Goal: Information Seeking & Learning: Check status

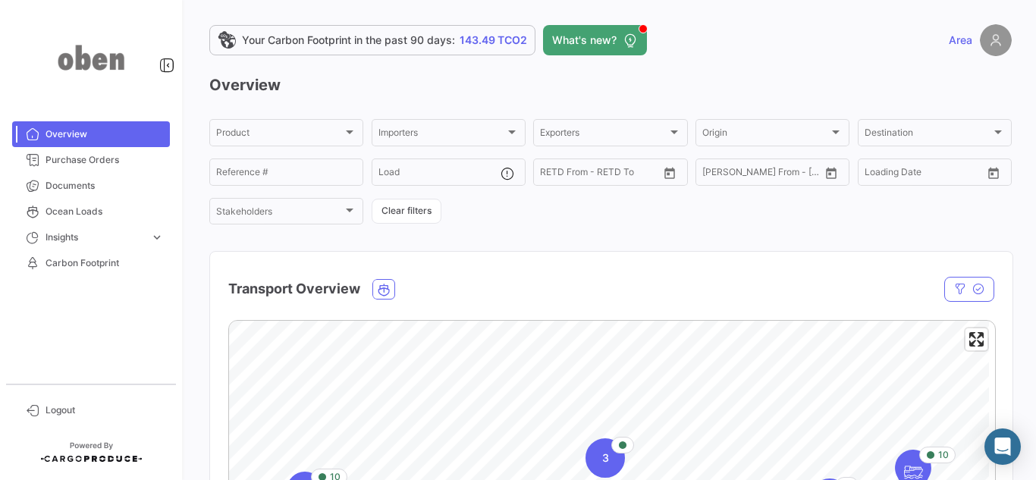
click at [404, 93] on h3 "Overview" at bounding box center [610, 84] width 802 height 21
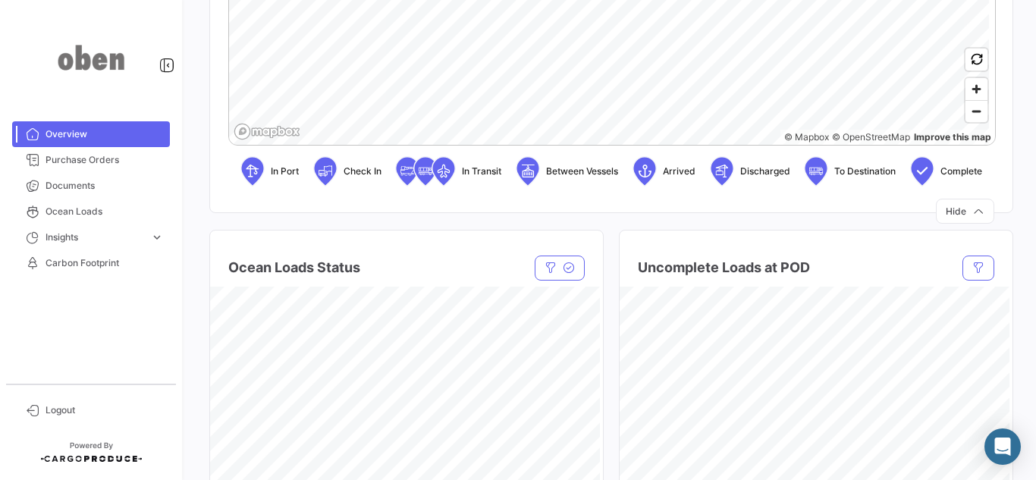
scroll to position [607, 0]
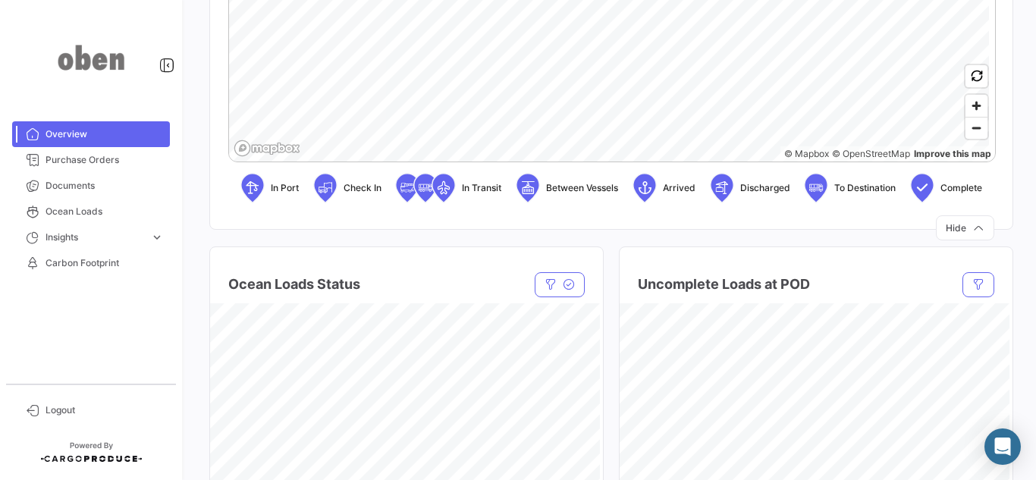
click at [453, 188] on icon at bounding box center [443, 189] width 23 height 30
click at [476, 187] on span "In Transit" at bounding box center [481, 188] width 39 height 14
click at [432, 195] on icon at bounding box center [444, 188] width 24 height 30
click at [80, 158] on span "Purchase Orders" at bounding box center [105, 160] width 118 height 14
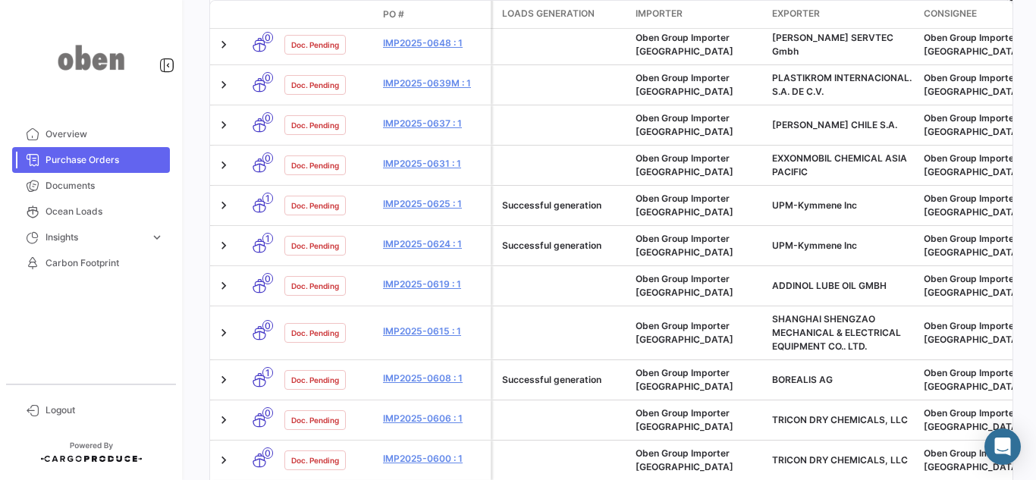
scroll to position [827, 0]
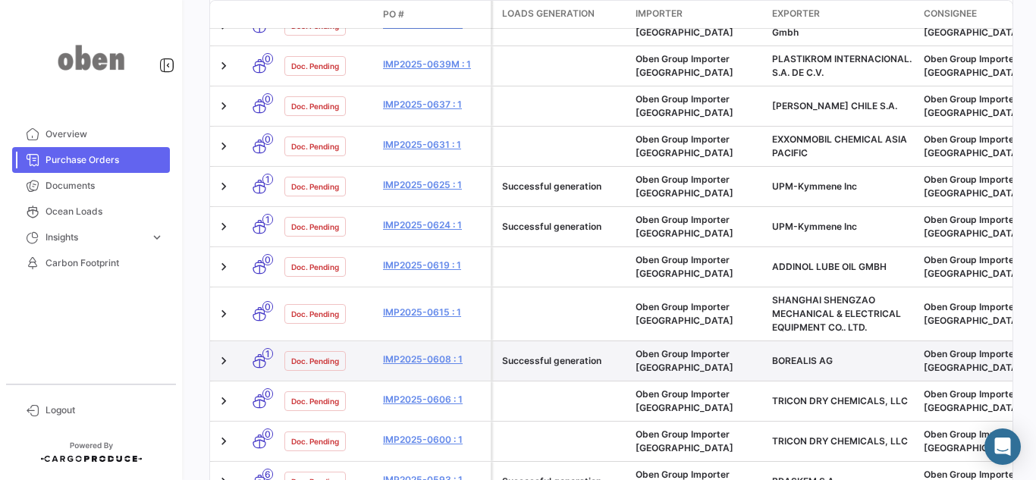
scroll to position [751, 0]
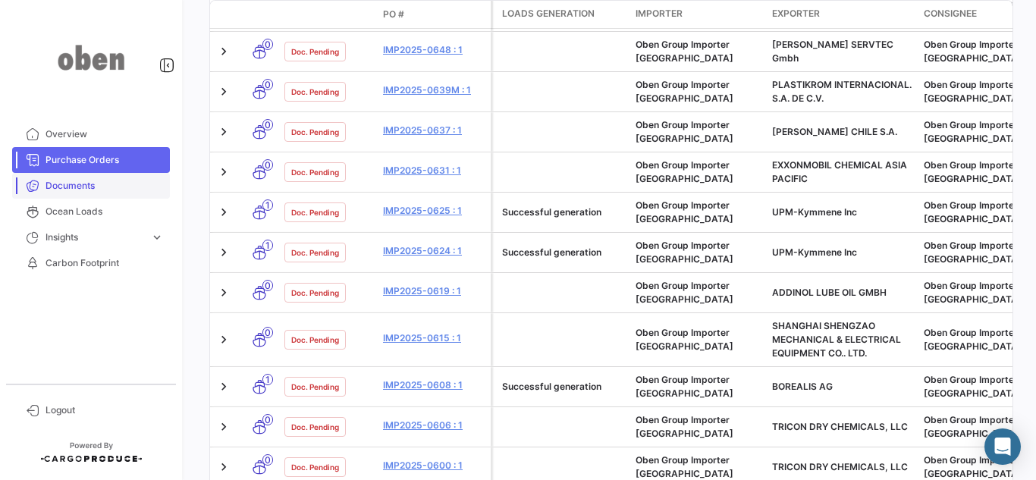
click at [104, 190] on span "Documents" at bounding box center [105, 186] width 118 height 14
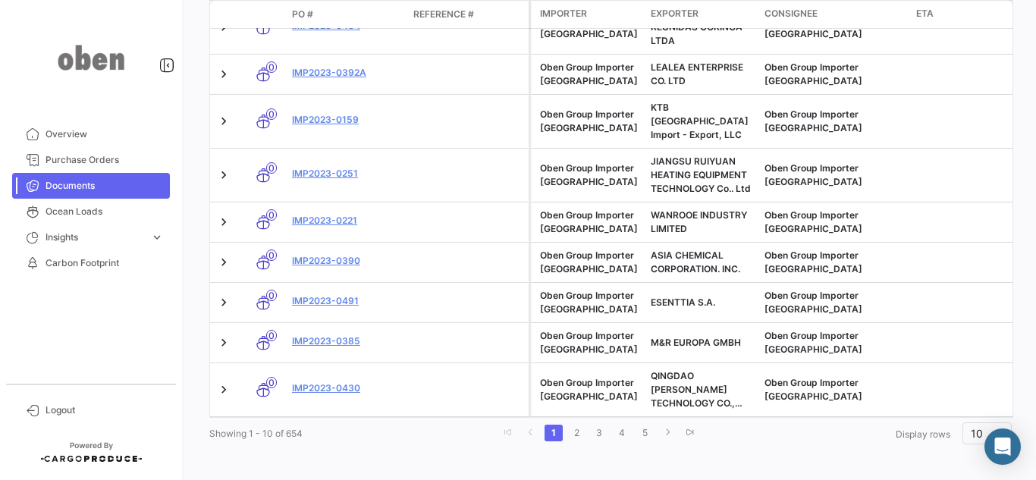
scroll to position [438, 0]
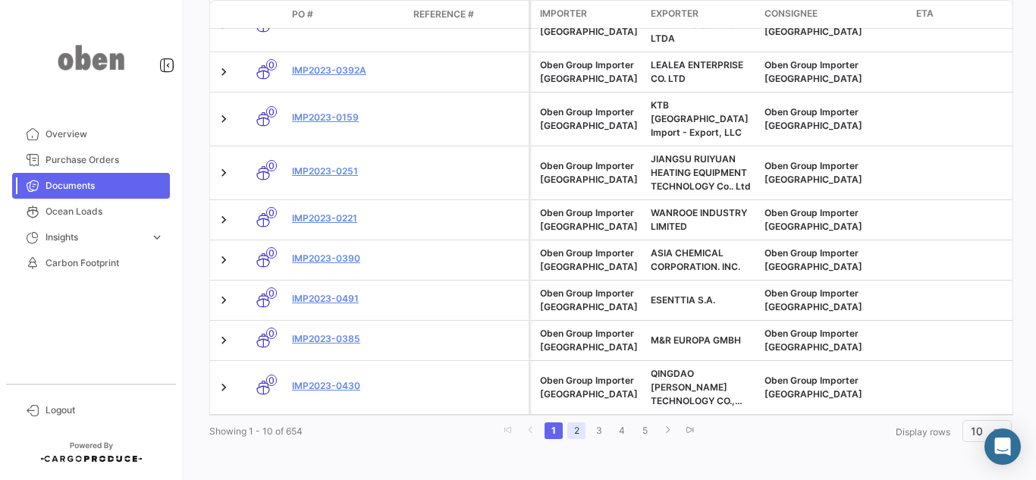
click at [569, 422] on link "2" at bounding box center [576, 430] width 18 height 17
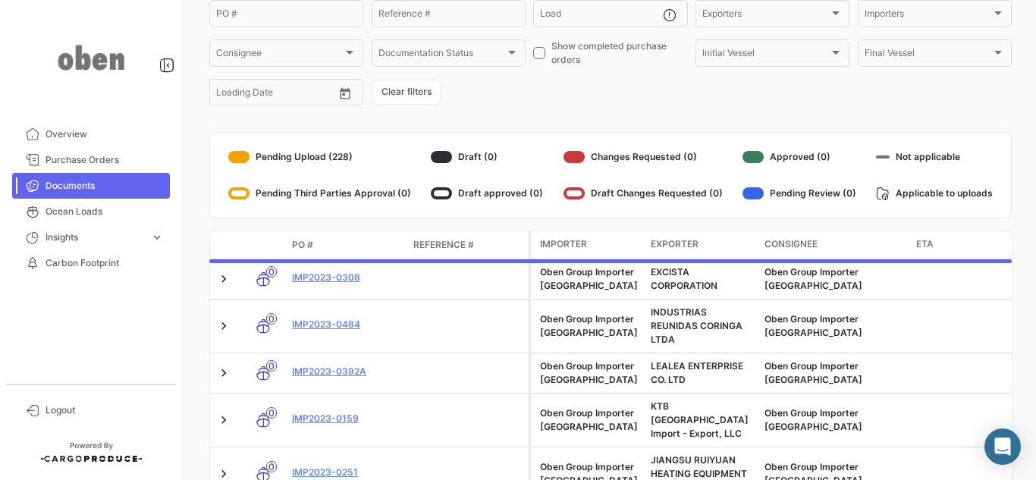
scroll to position [0, 0]
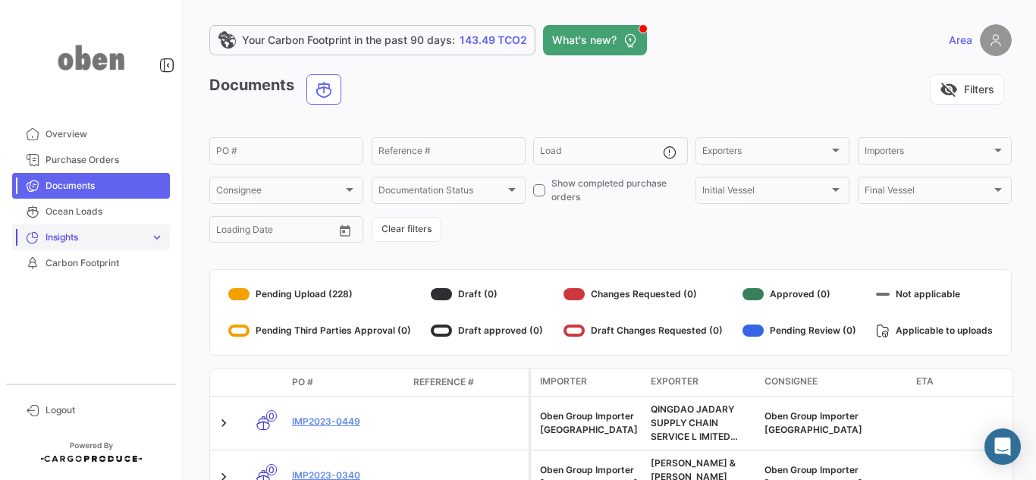
click at [89, 236] on span "Insights" at bounding box center [95, 238] width 99 height 14
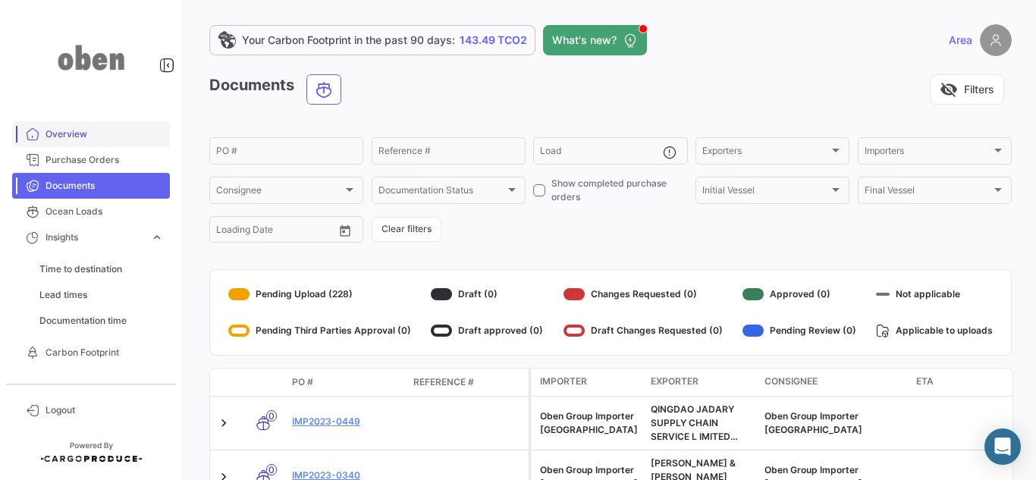
click at [75, 126] on link "Overview" at bounding box center [91, 134] width 158 height 26
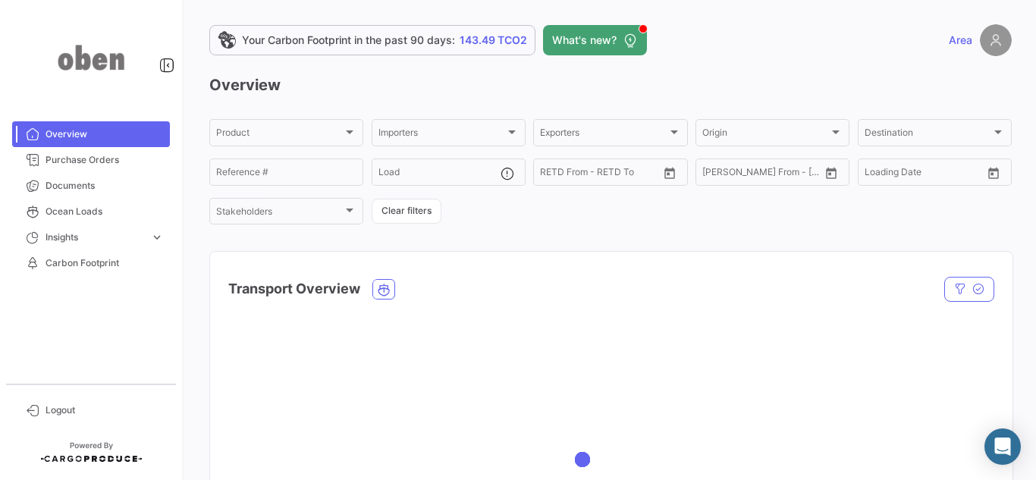
scroll to position [228, 0]
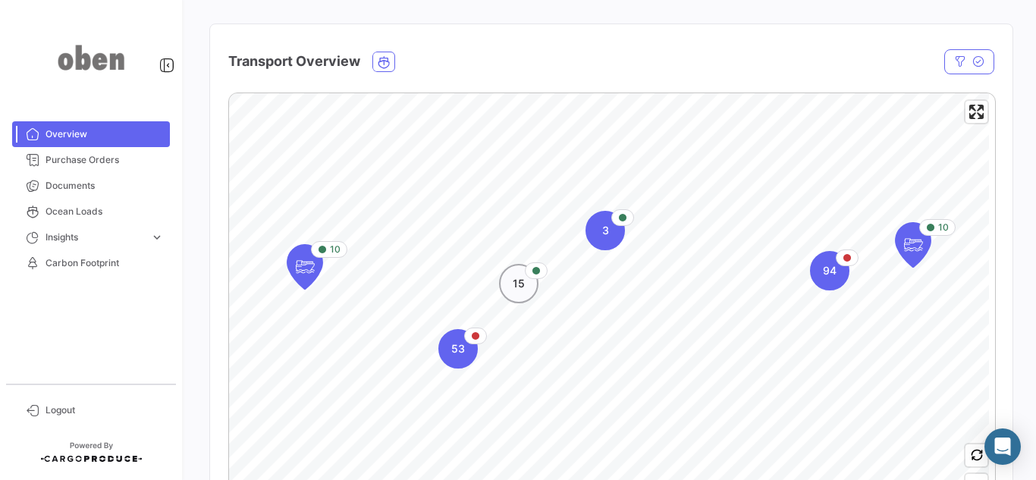
click at [527, 292] on div "15" at bounding box center [518, 283] width 39 height 39
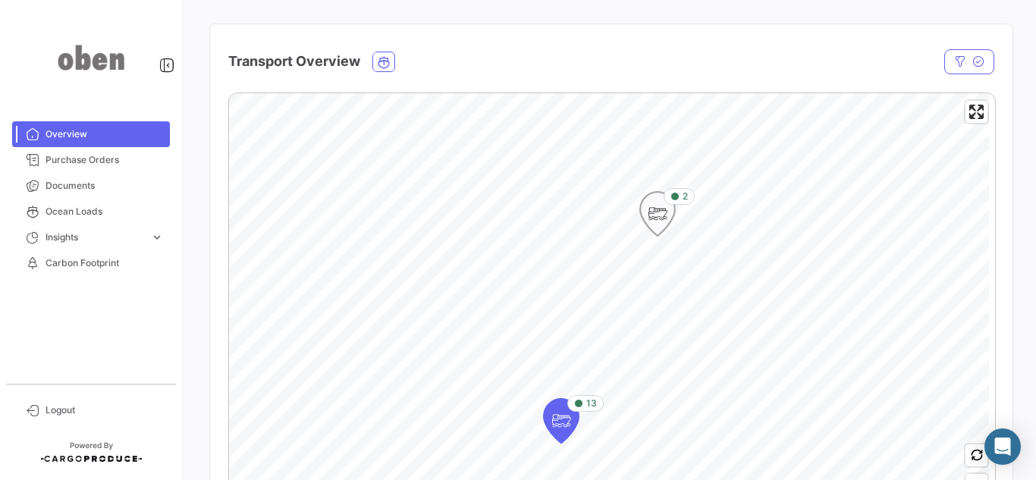
click at [651, 211] on icon "Map marker" at bounding box center [657, 214] width 21 height 32
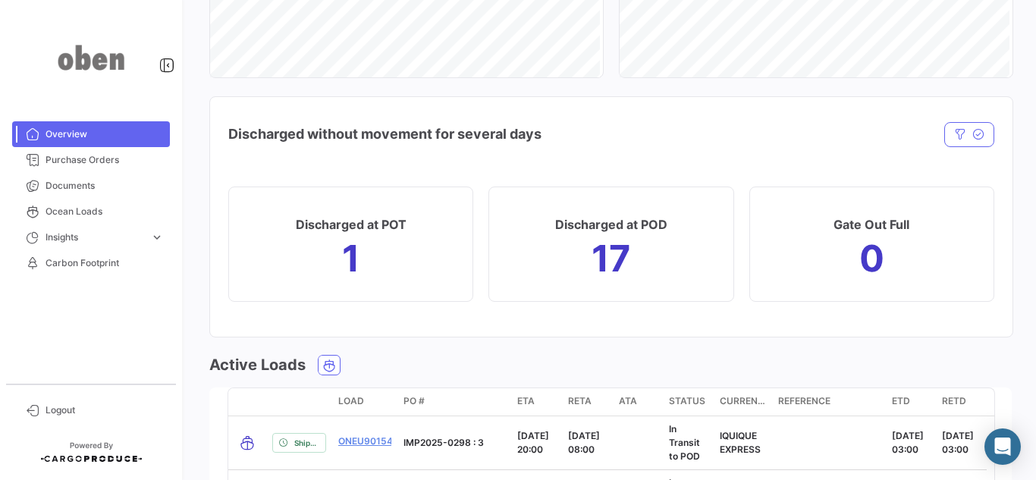
scroll to position [1138, 0]
click at [263, 245] on mat-card "Discharged at POT 1" at bounding box center [350, 242] width 245 height 115
click at [319, 243] on mat-card "Discharged at POT 1" at bounding box center [350, 242] width 245 height 115
click at [592, 246] on h1 "17" at bounding box center [611, 257] width 39 height 24
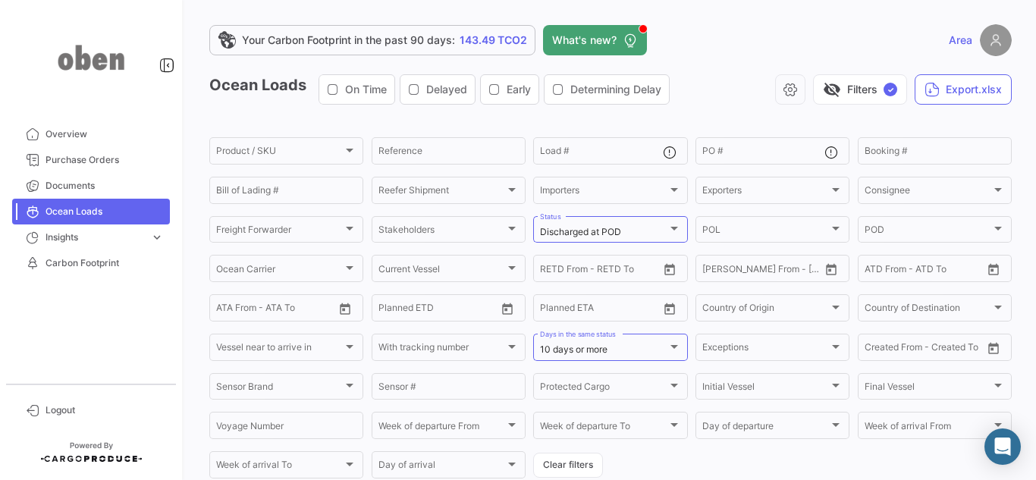
click at [427, 96] on div "Delayed" at bounding box center [437, 89] width 59 height 15
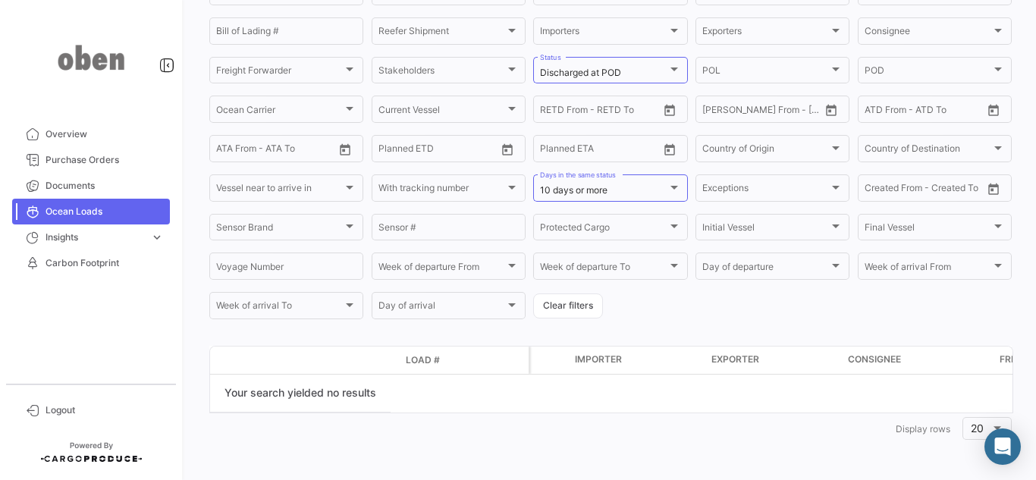
scroll to position [83, 0]
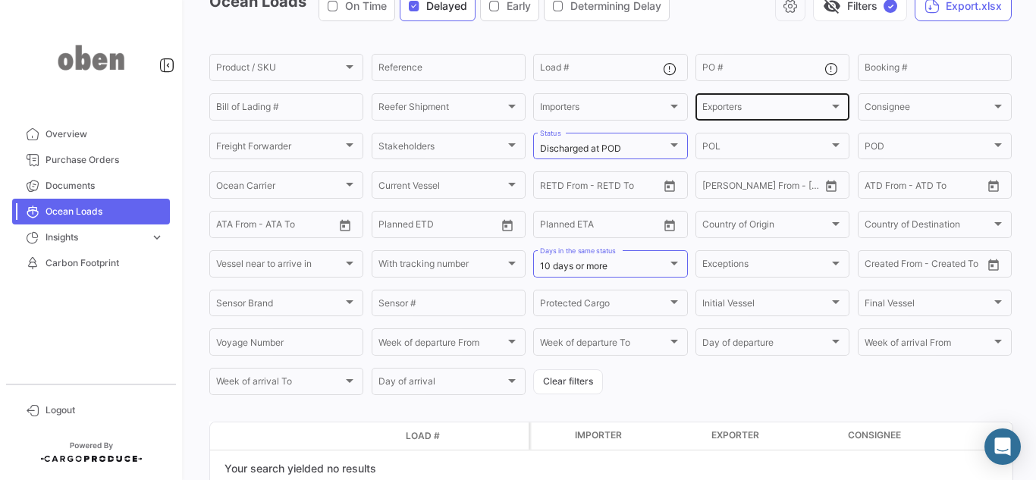
click at [731, 110] on span "Exporters" at bounding box center [765, 109] width 127 height 11
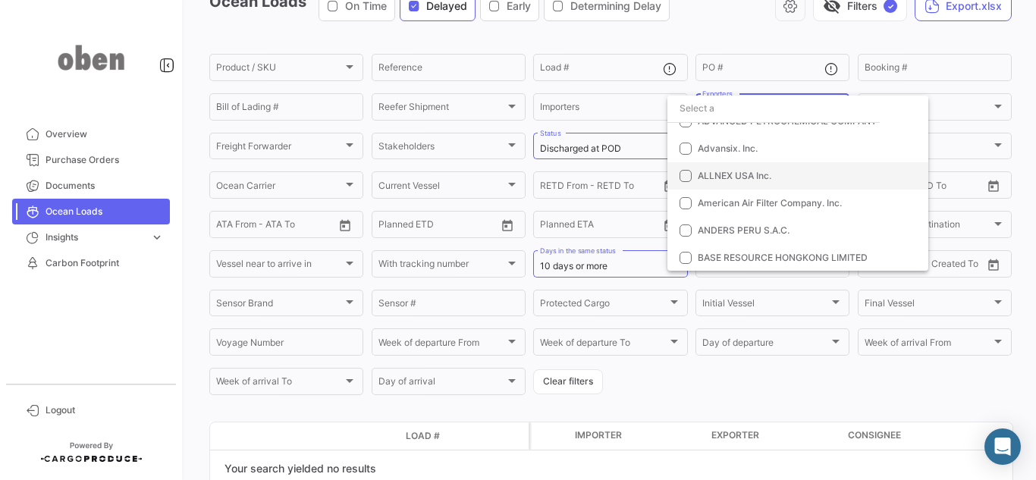
scroll to position [0, 0]
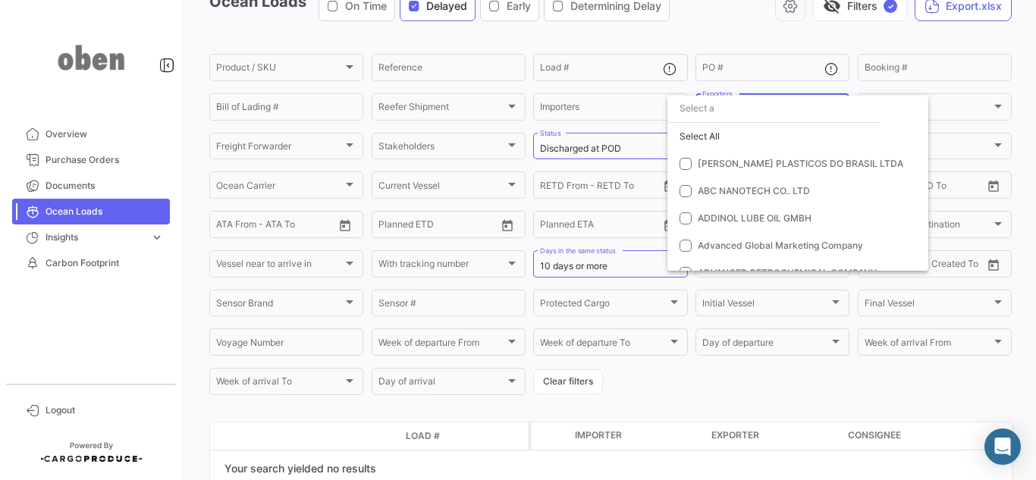
click at [593, 113] on div at bounding box center [518, 240] width 1036 height 480
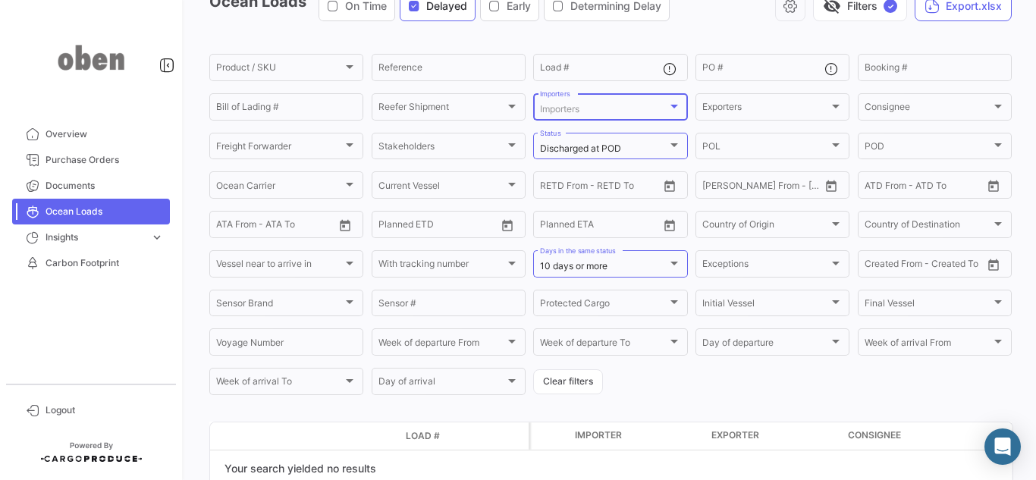
click at [593, 113] on div "Importers" at bounding box center [603, 109] width 127 height 11
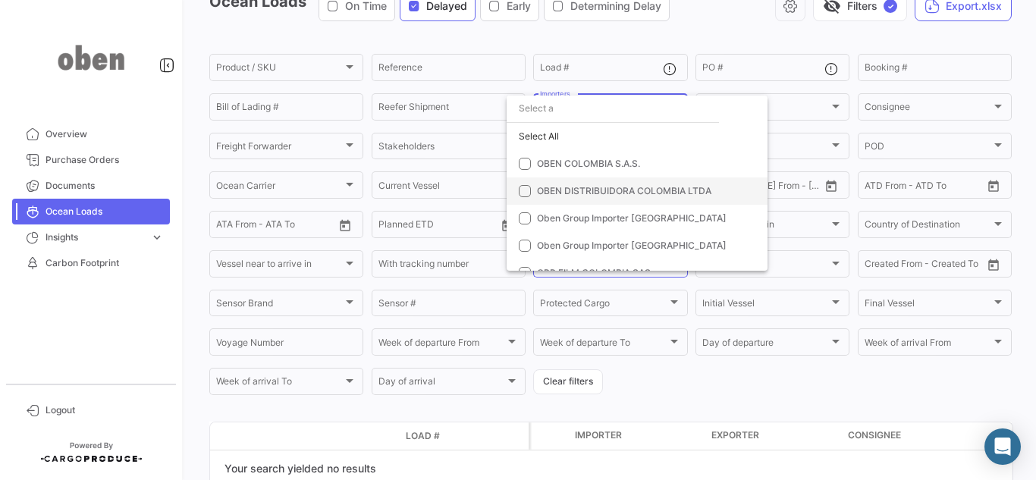
scroll to position [16, 0]
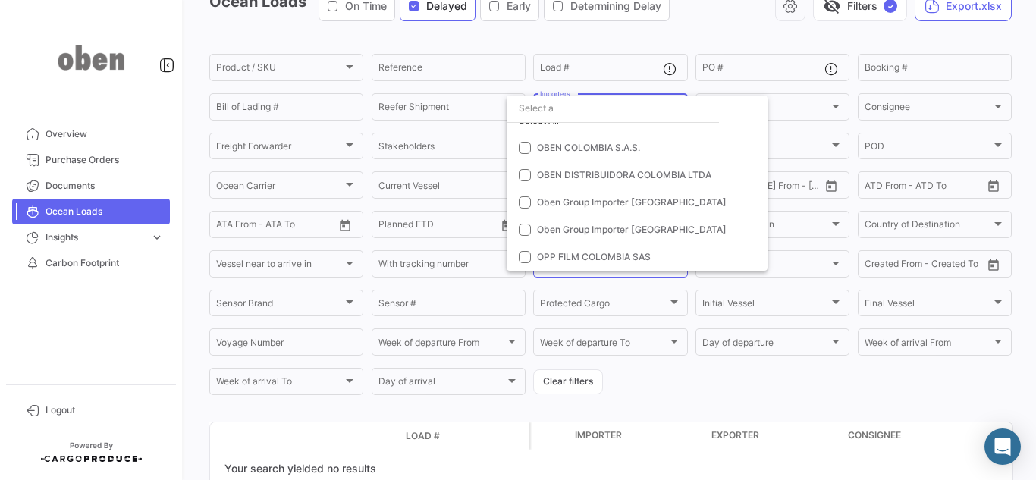
click at [788, 114] on div at bounding box center [518, 240] width 1036 height 480
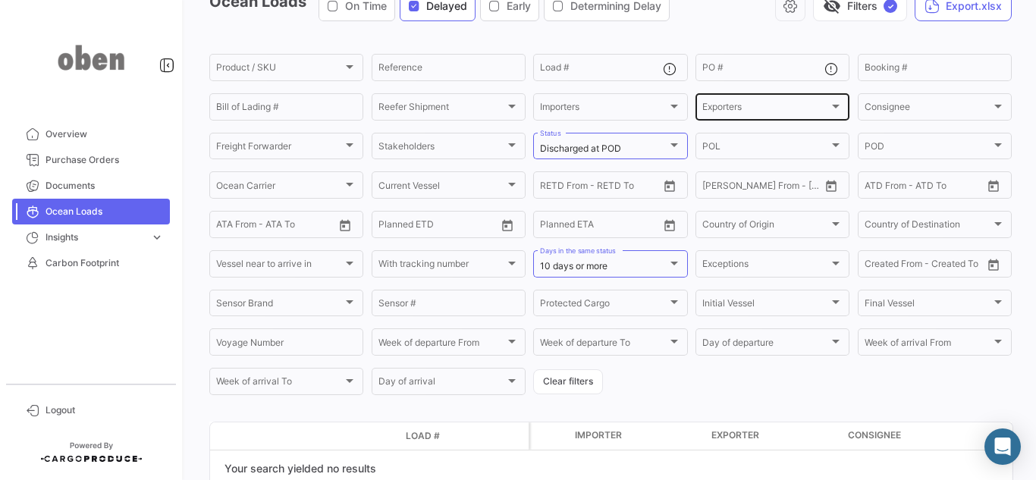
click at [769, 114] on div "Exporters" at bounding box center [765, 109] width 127 height 11
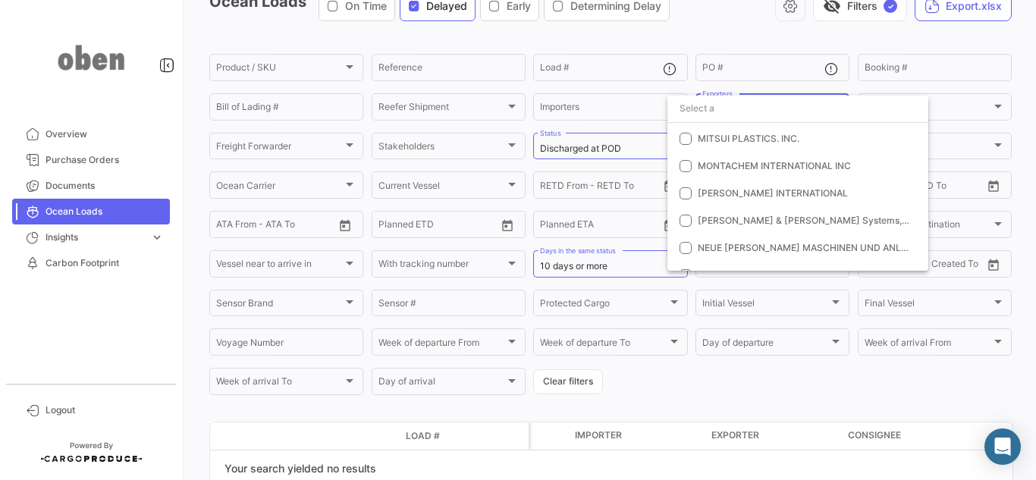
scroll to position [2400, 0]
click at [174, 307] on div at bounding box center [518, 240] width 1036 height 480
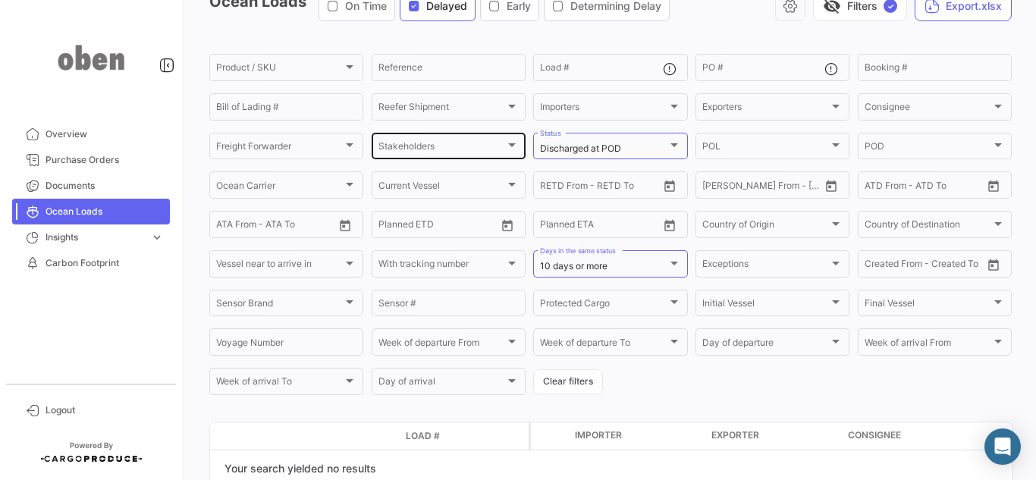
click at [421, 148] on span "Stakeholders" at bounding box center [441, 148] width 127 height 11
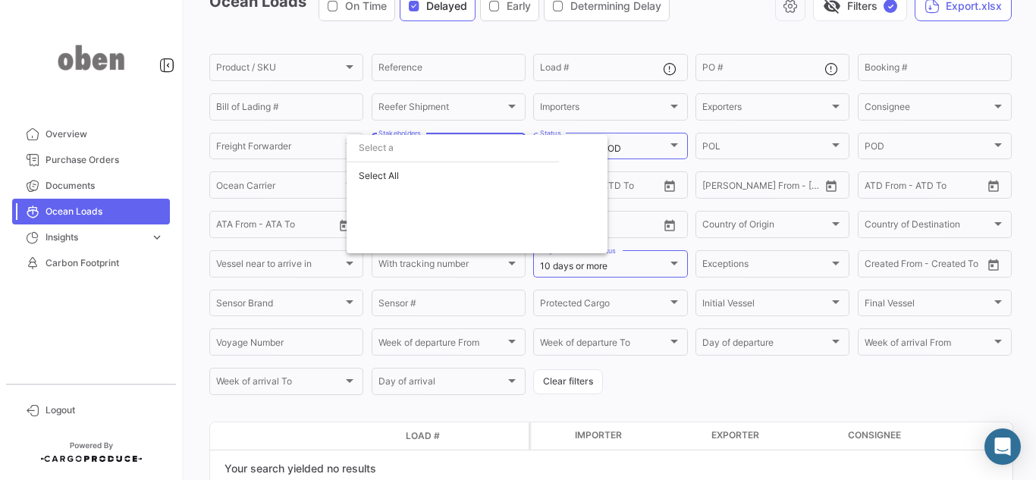
click at [137, 312] on div at bounding box center [518, 240] width 1036 height 480
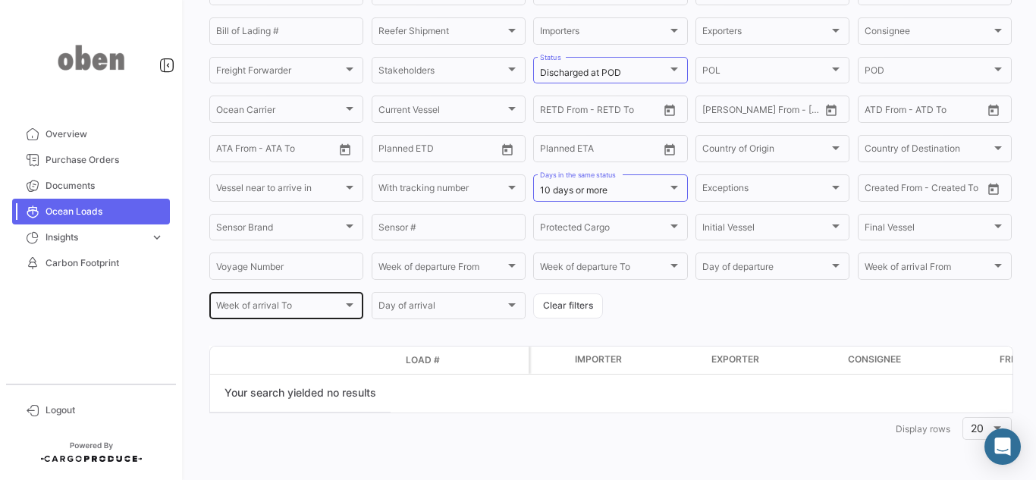
scroll to position [83, 0]
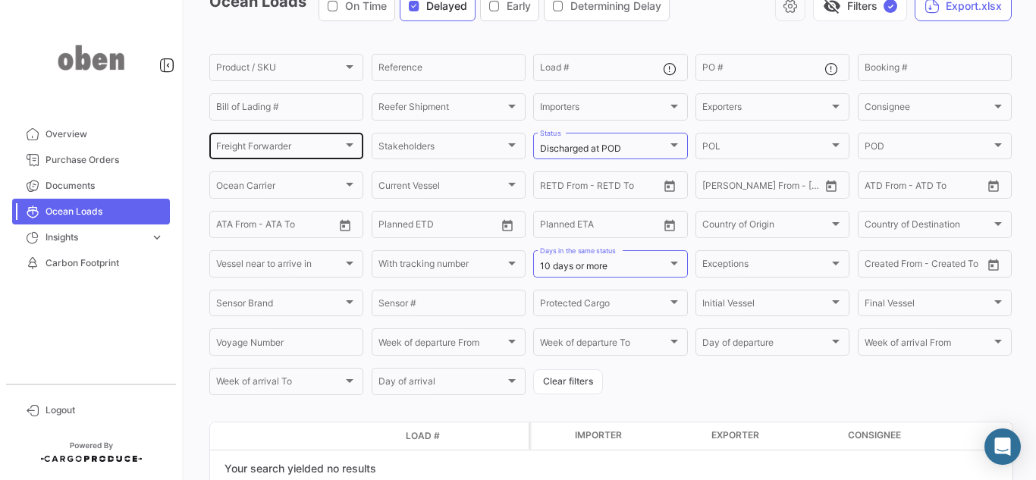
click at [328, 147] on div "Freight Forwarder" at bounding box center [279, 148] width 127 height 11
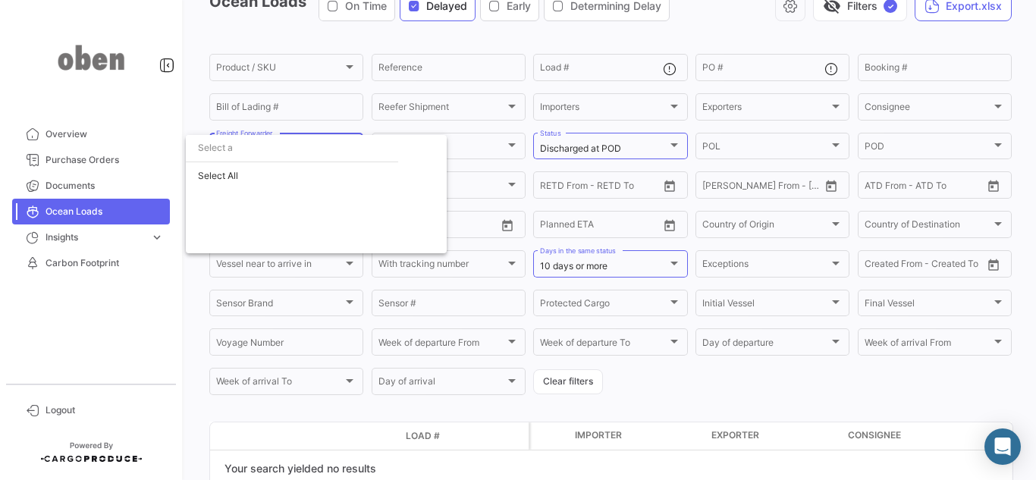
click at [507, 406] on div at bounding box center [518, 240] width 1036 height 480
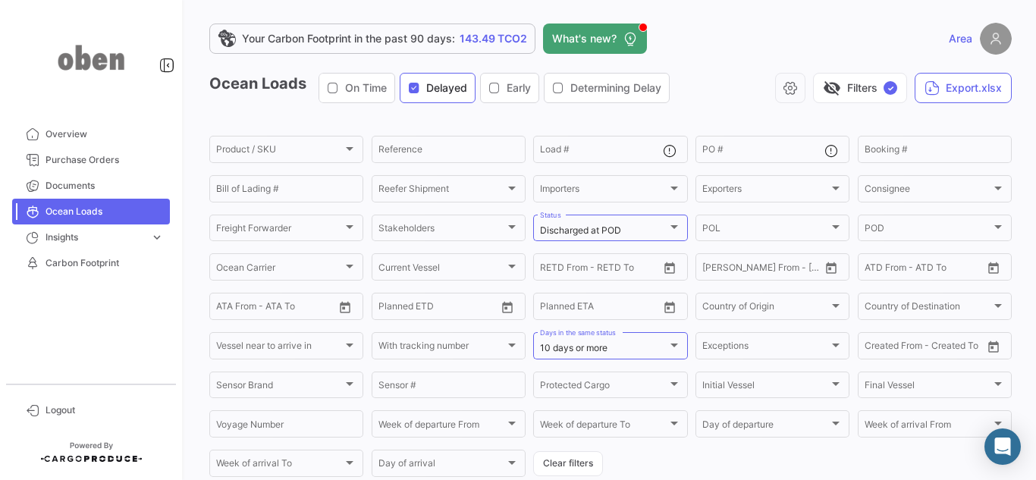
scroll to position [0, 0]
